Goal: Information Seeking & Learning: Learn about a topic

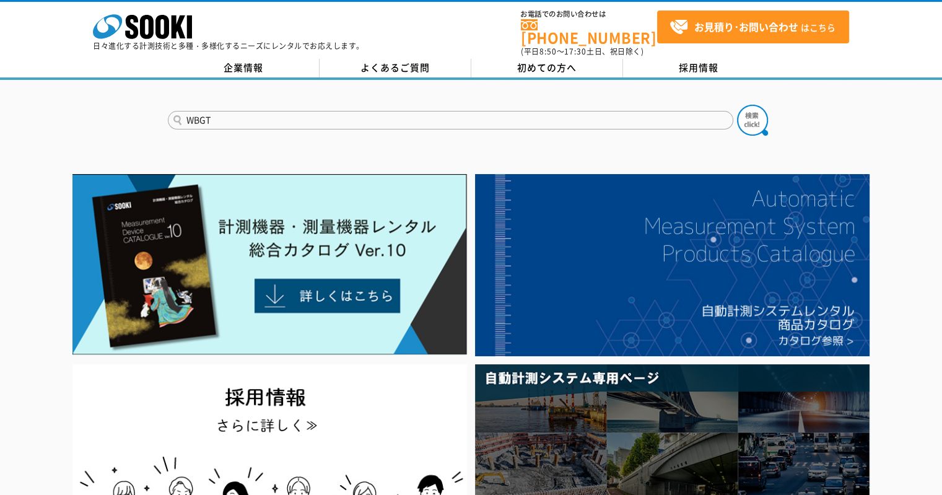
type input "WBGT"
click at [737, 105] on button at bounding box center [752, 120] width 31 height 31
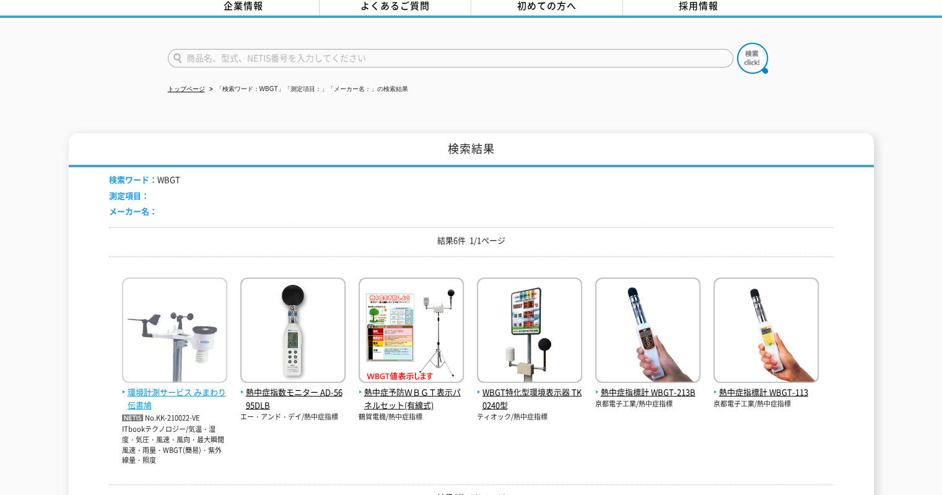
scroll to position [124, 0]
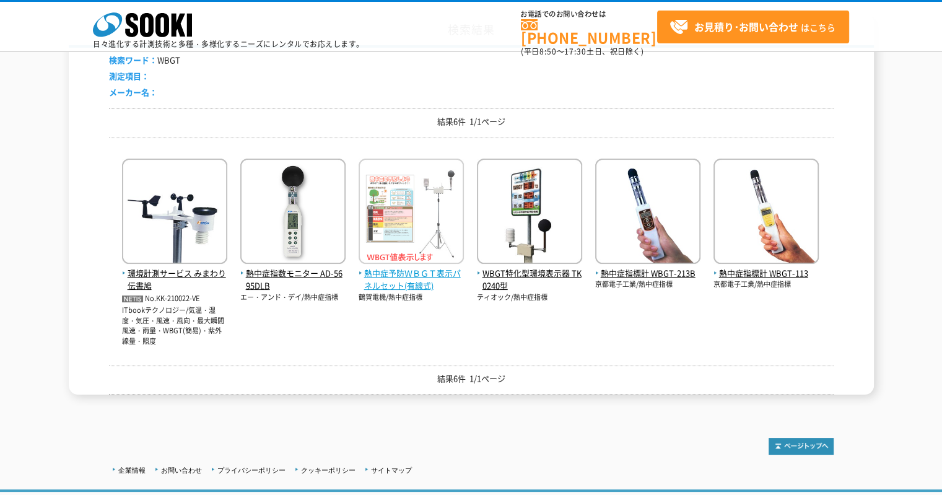
click at [392, 213] on img at bounding box center [411, 213] width 105 height 108
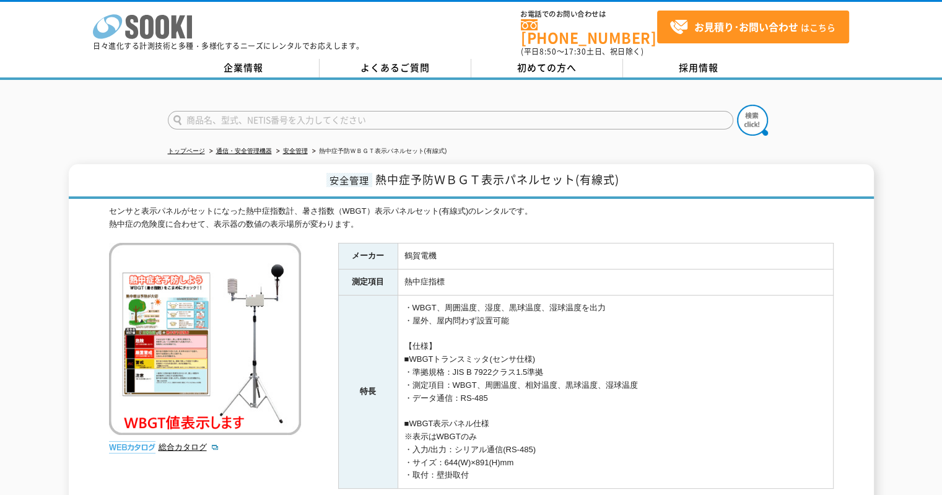
click at [140, 38] on icon "株式会社 ソーキ" at bounding box center [142, 26] width 99 height 25
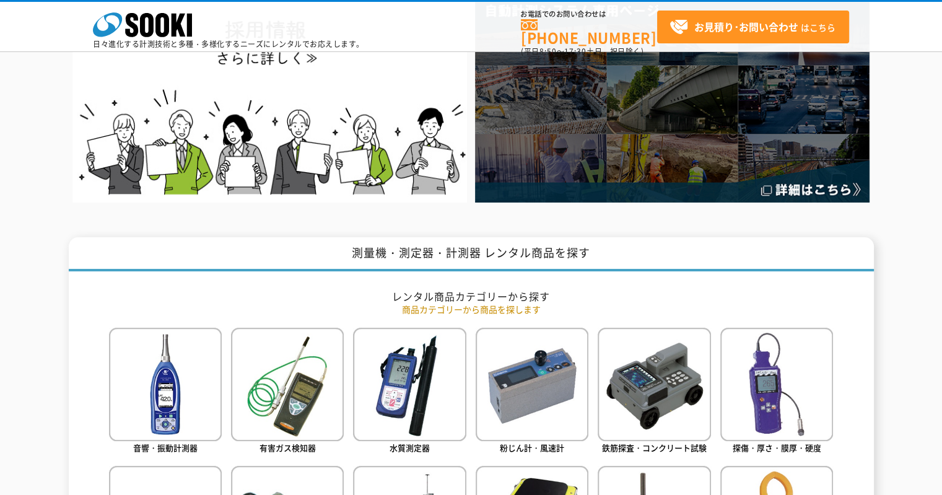
scroll to position [496, 0]
